Goal: Navigation & Orientation: Find specific page/section

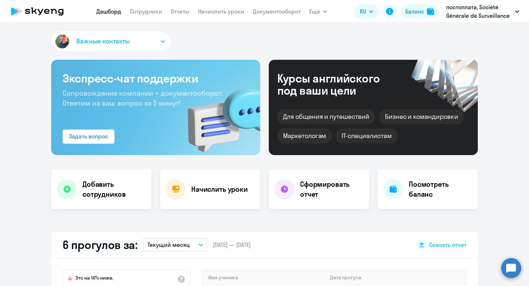
select select "30"
click at [282, 9] on link "Документооборот" at bounding box center [277, 11] width 48 height 7
click at [290, 12] on link "Документооборот" at bounding box center [277, 11] width 48 height 7
click at [236, 14] on link "Начислить уроки" at bounding box center [221, 11] width 46 height 7
click at [279, 11] on link "Документооборот" at bounding box center [277, 11] width 48 height 7
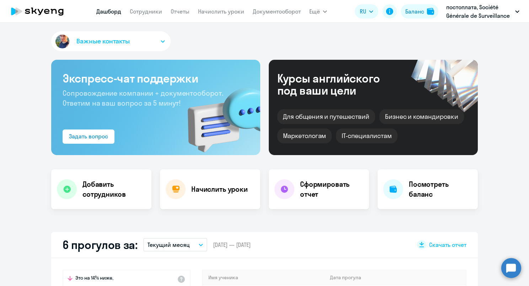
select select "30"
click at [410, 54] on div "Важные контакты" at bounding box center [264, 42] width 427 height 23
click at [280, 15] on app-menu-item-link "Документооборот" at bounding box center [277, 11] width 48 height 9
click at [280, 14] on link "Документооборот" at bounding box center [277, 11] width 48 height 7
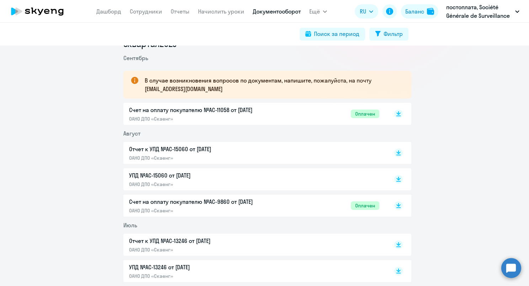
scroll to position [107, 0]
